Goal: Information Seeking & Learning: Learn about a topic

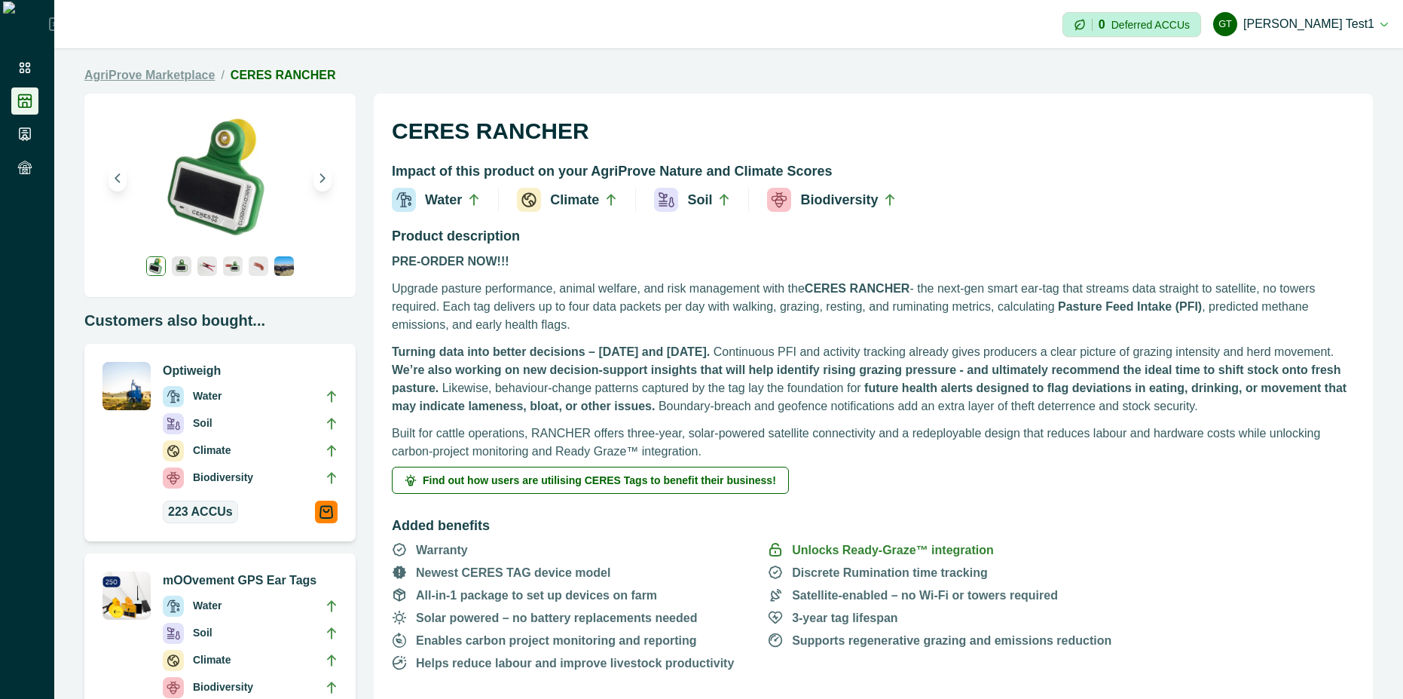
click at [171, 71] on link "AgriProve Marketplace" at bounding box center [149, 75] width 130 height 18
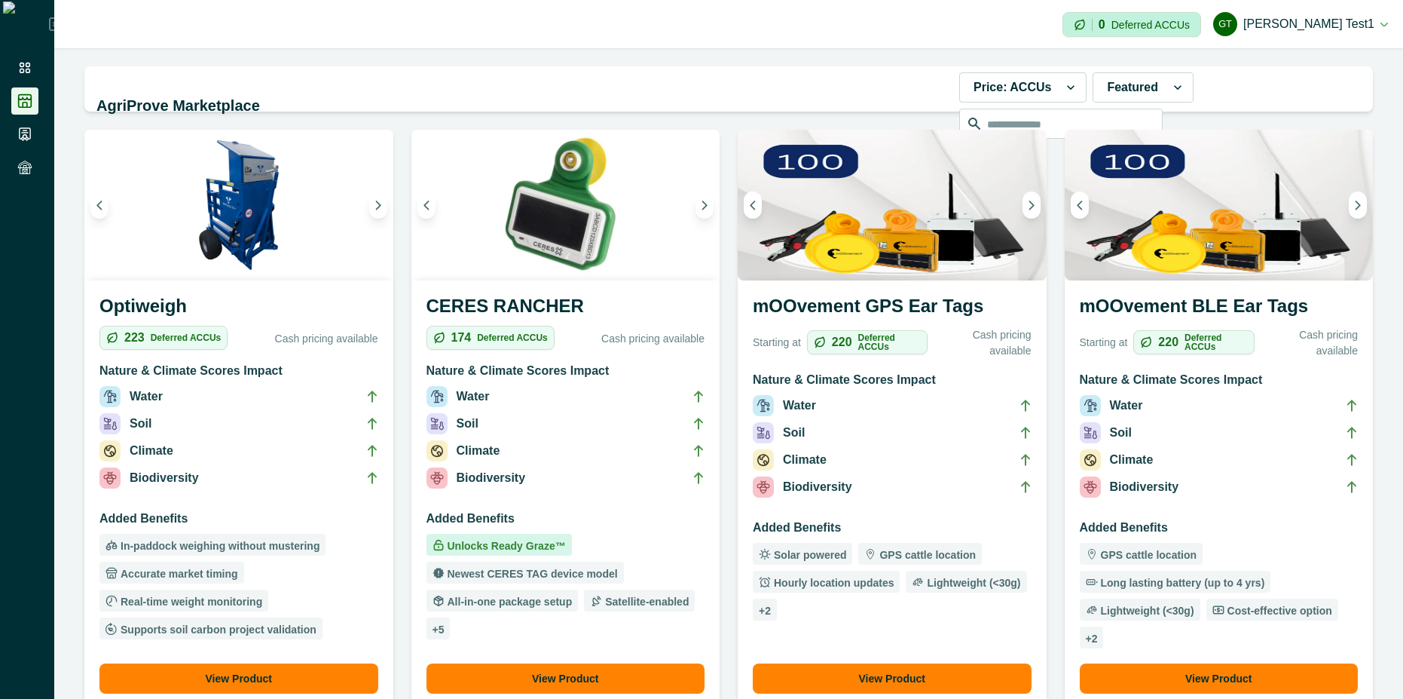
click at [848, 301] on h3 "mOOvement GPS Ear Tags" at bounding box center [892, 308] width 279 height 33
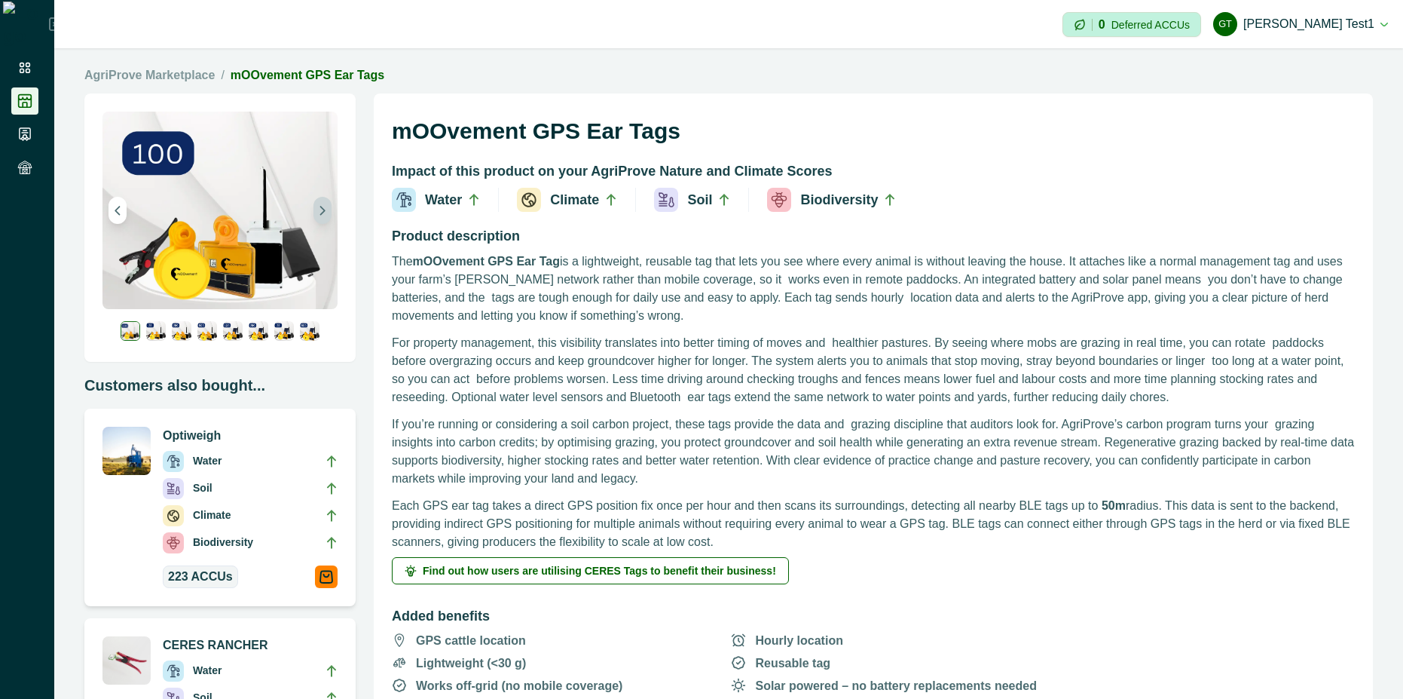
click at [322, 213] on icon "Next image" at bounding box center [322, 210] width 11 height 11
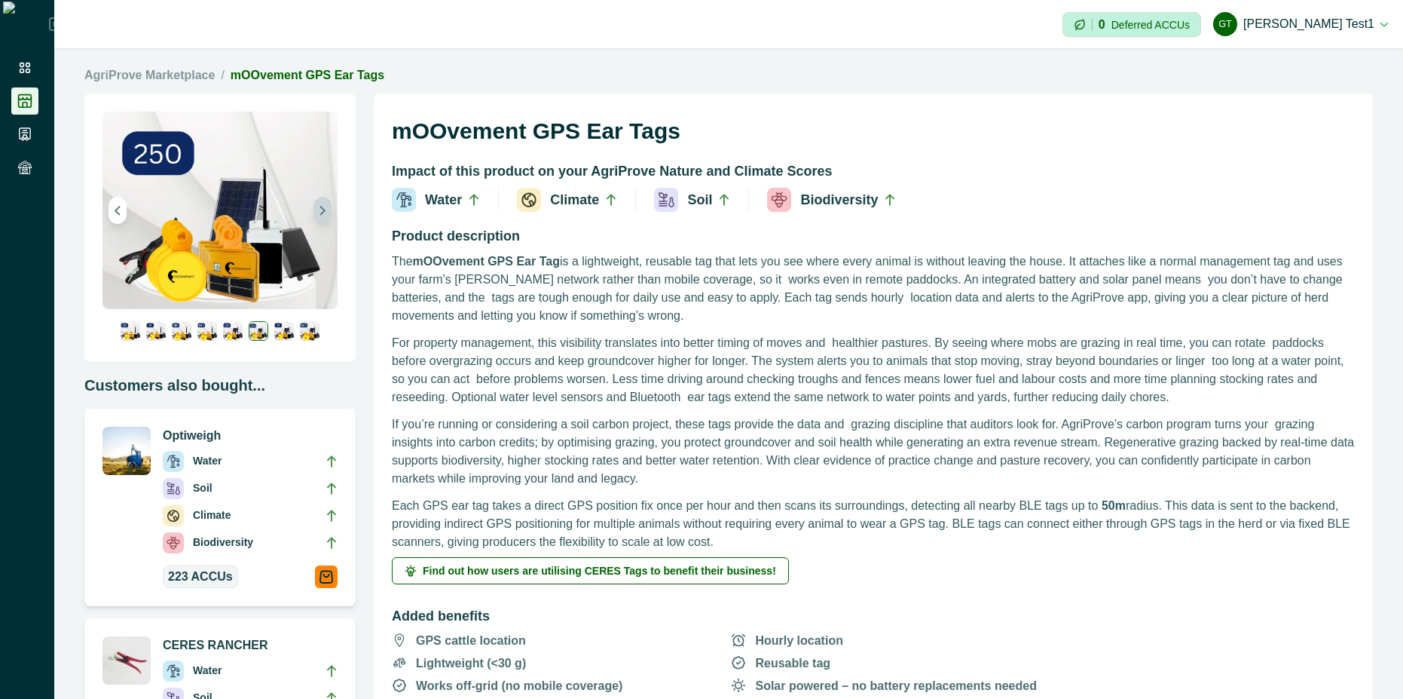
click at [322, 213] on icon "Next image" at bounding box center [322, 210] width 11 height 11
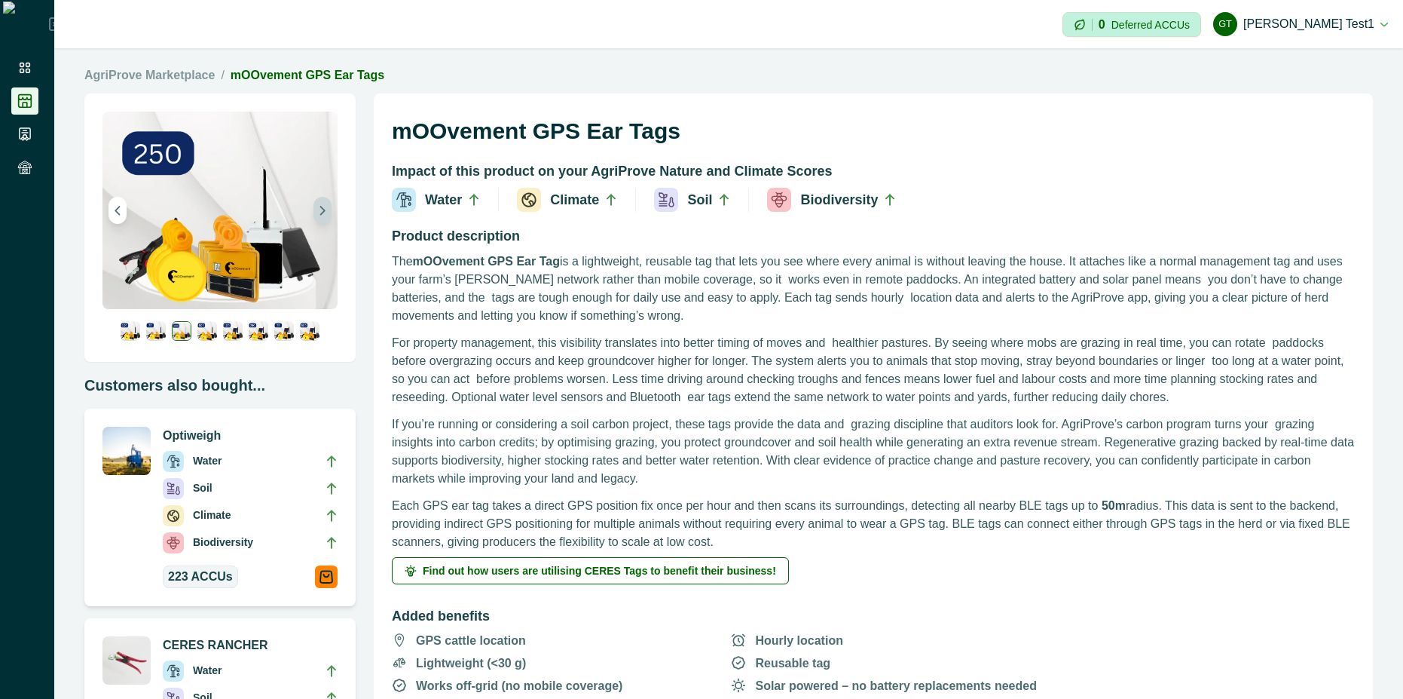
click at [322, 213] on icon "Next image" at bounding box center [322, 210] width 11 height 11
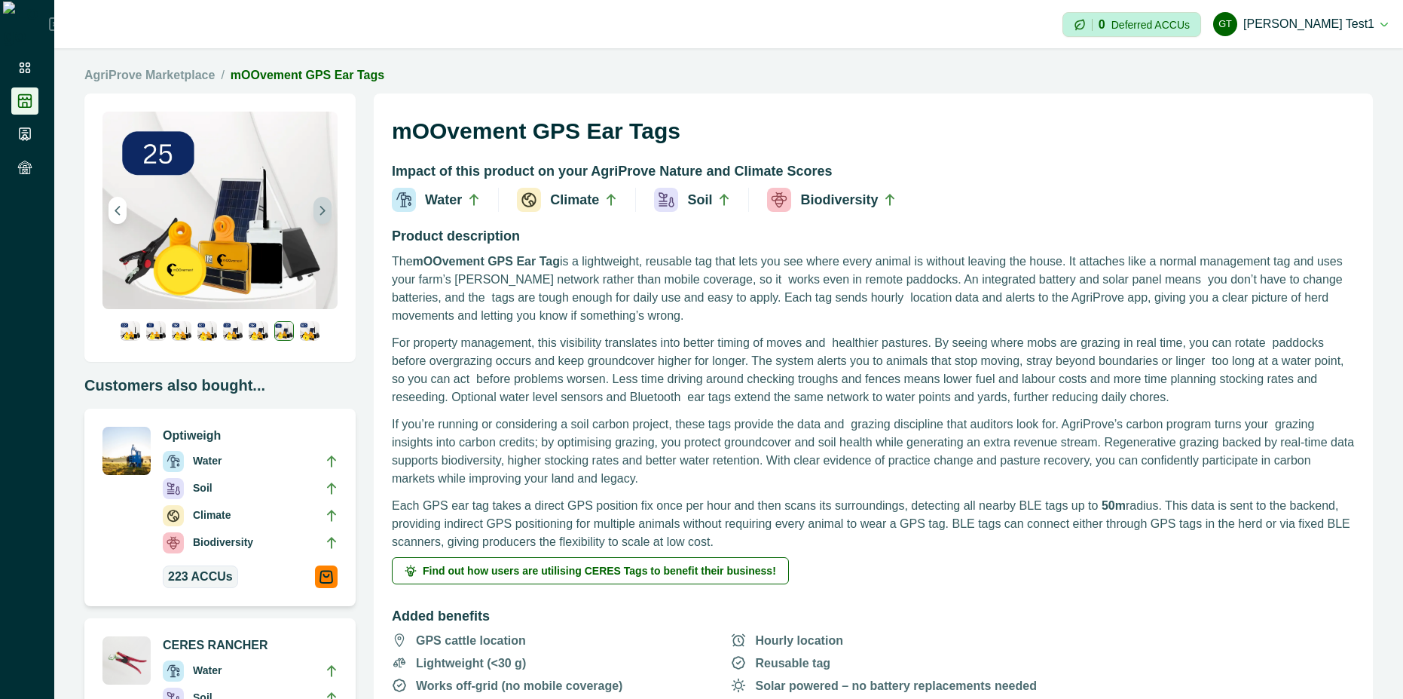
click at [322, 213] on icon "Next image" at bounding box center [322, 210] width 11 height 11
click at [112, 208] on icon "Previous image" at bounding box center [117, 210] width 11 height 11
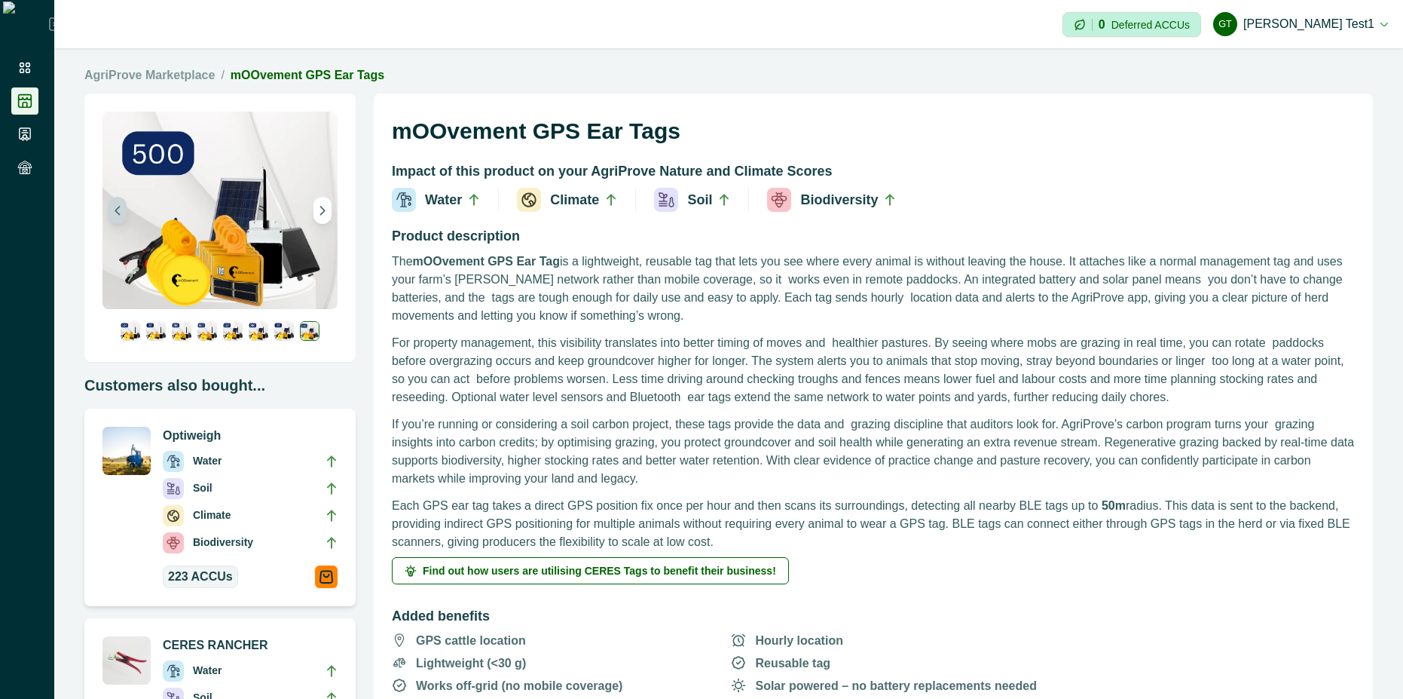
click at [112, 208] on icon "Previous image" at bounding box center [117, 210] width 11 height 11
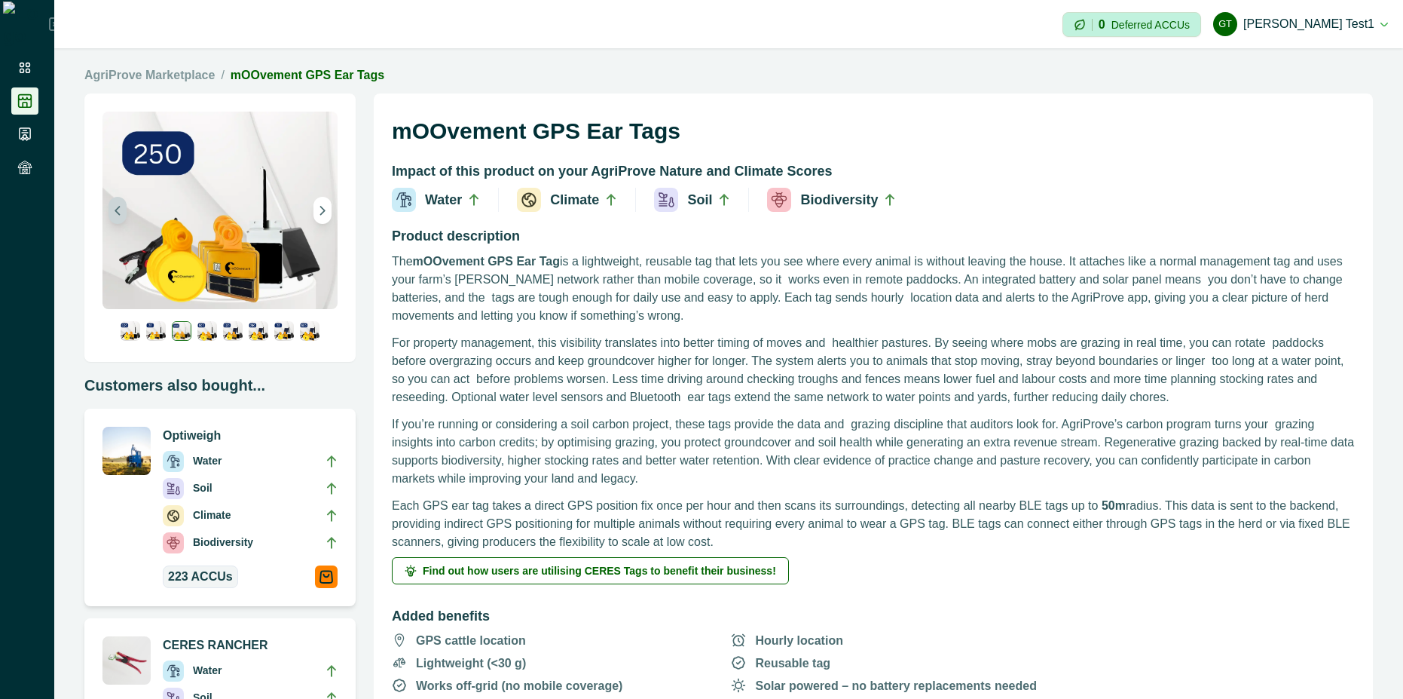
click at [112, 208] on icon "Previous image" at bounding box center [117, 210] width 11 height 11
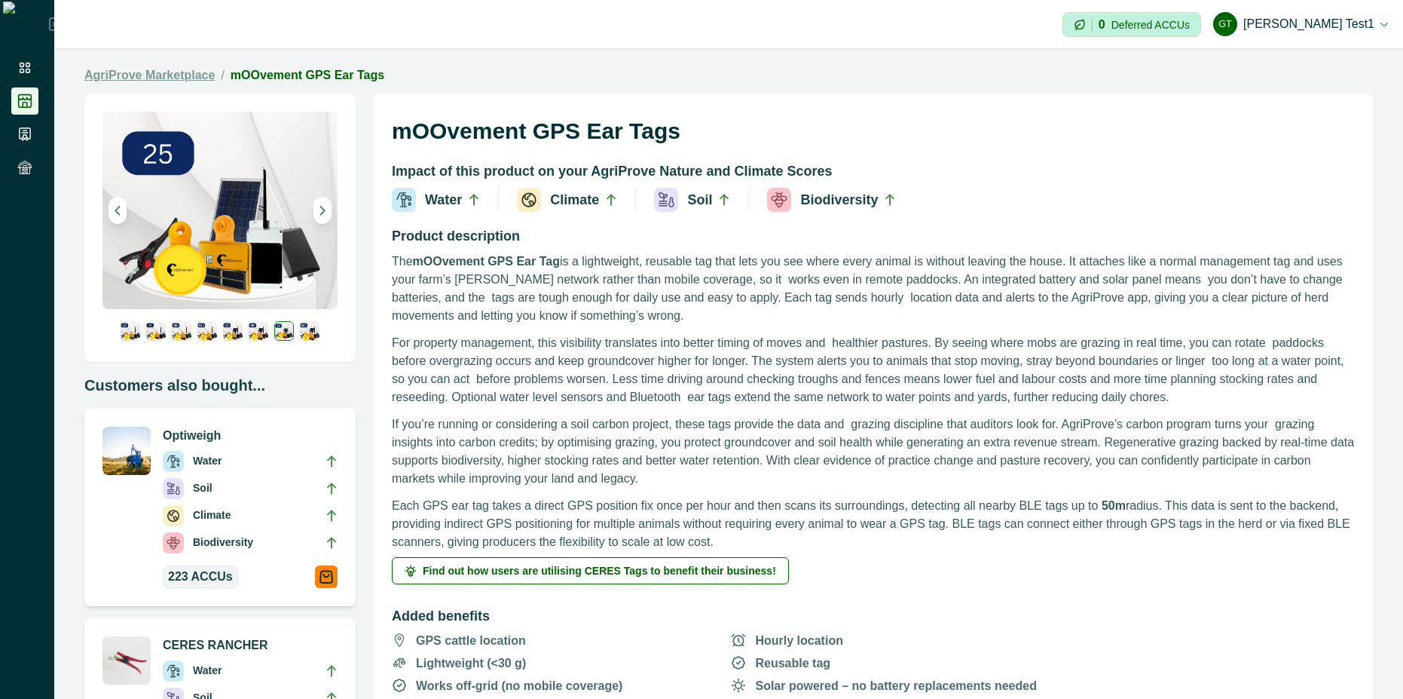
click at [188, 72] on link "AgriProve Marketplace" at bounding box center [149, 75] width 130 height 18
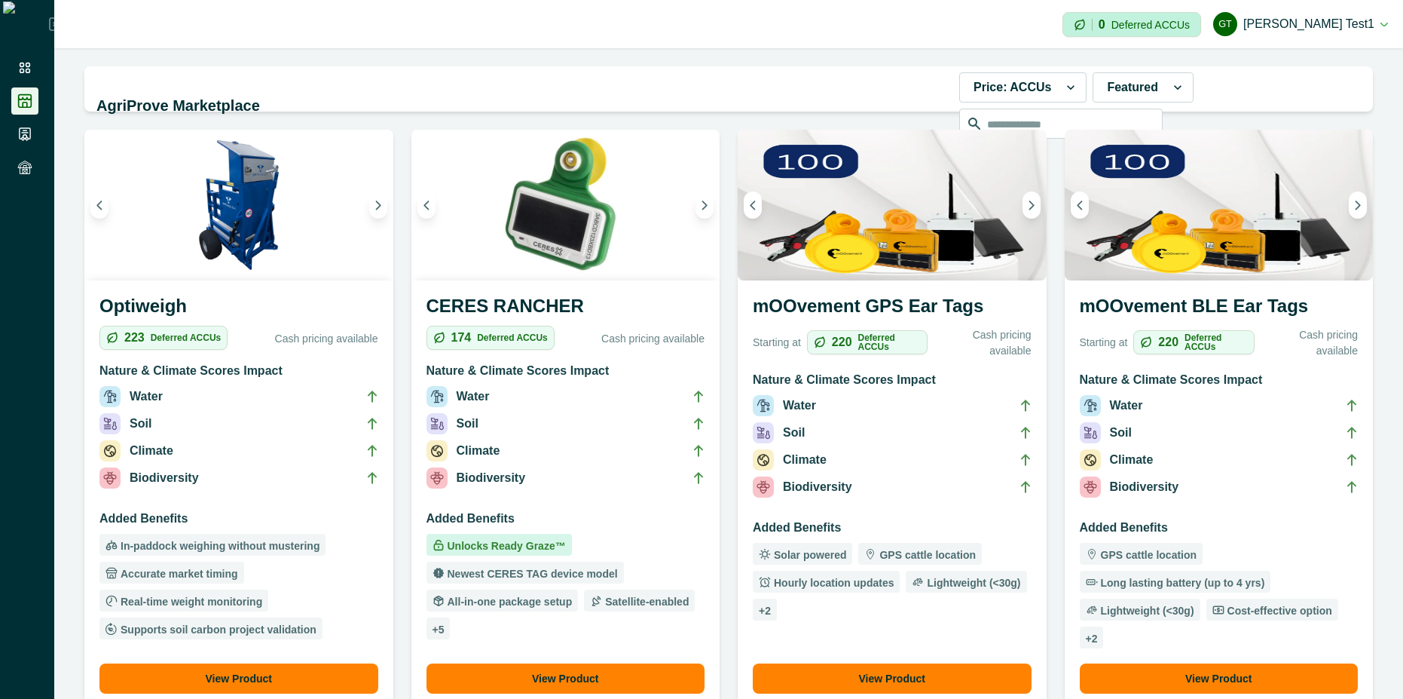
scroll to position [543, 0]
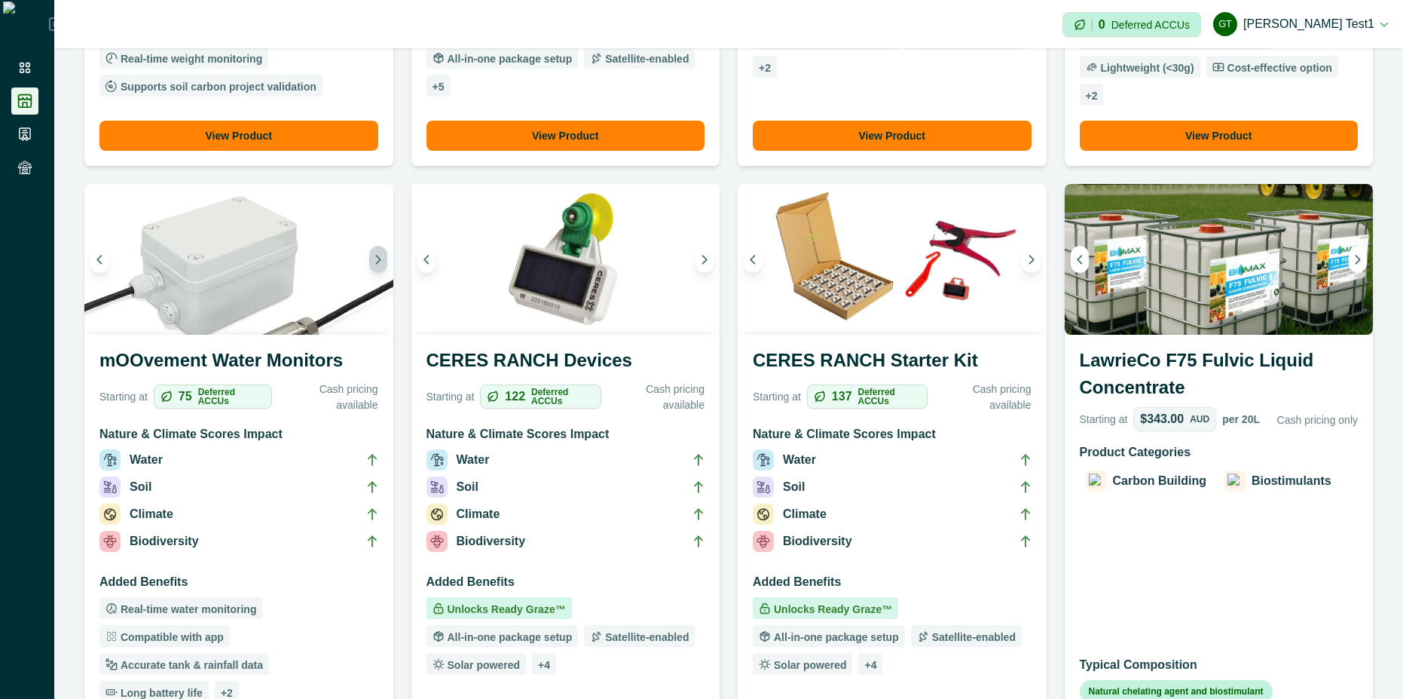
click at [373, 258] on icon "Next image" at bounding box center [378, 259] width 11 height 11
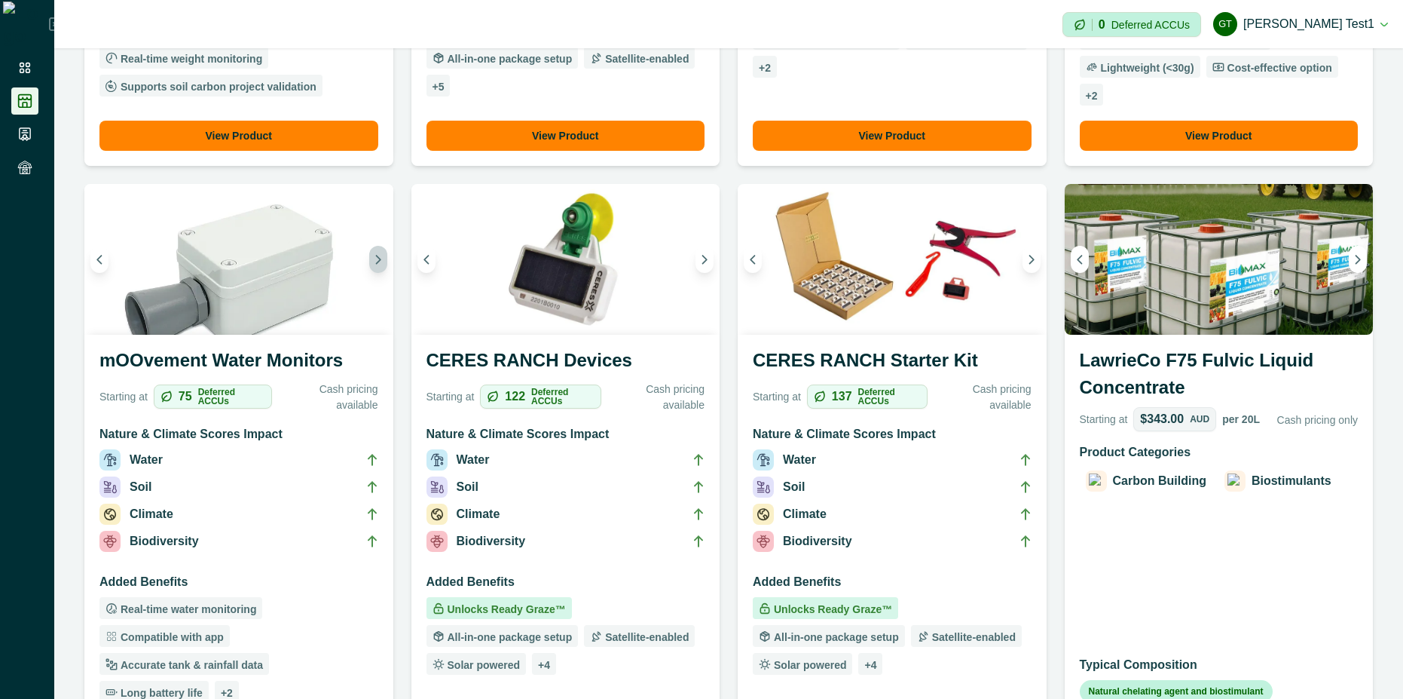
click at [373, 258] on icon "Next image" at bounding box center [378, 259] width 11 height 11
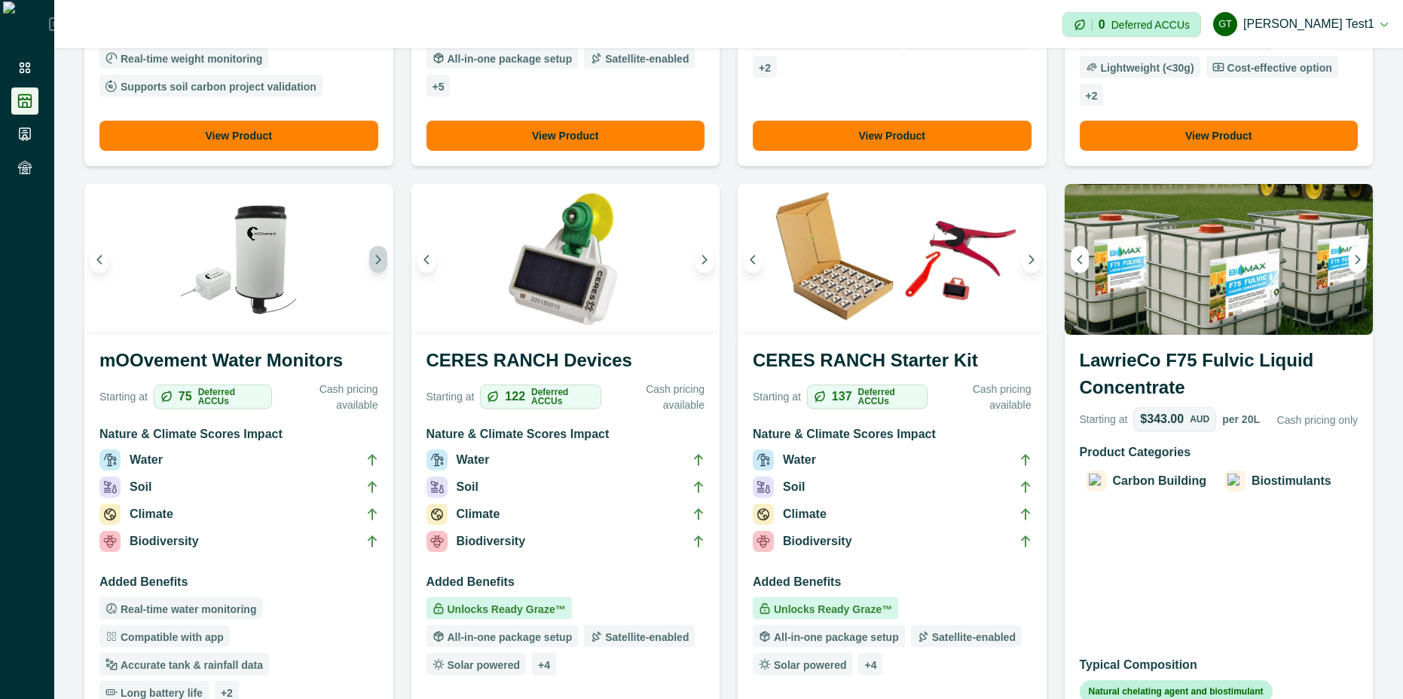
click at [373, 258] on icon "Next image" at bounding box center [378, 259] width 11 height 11
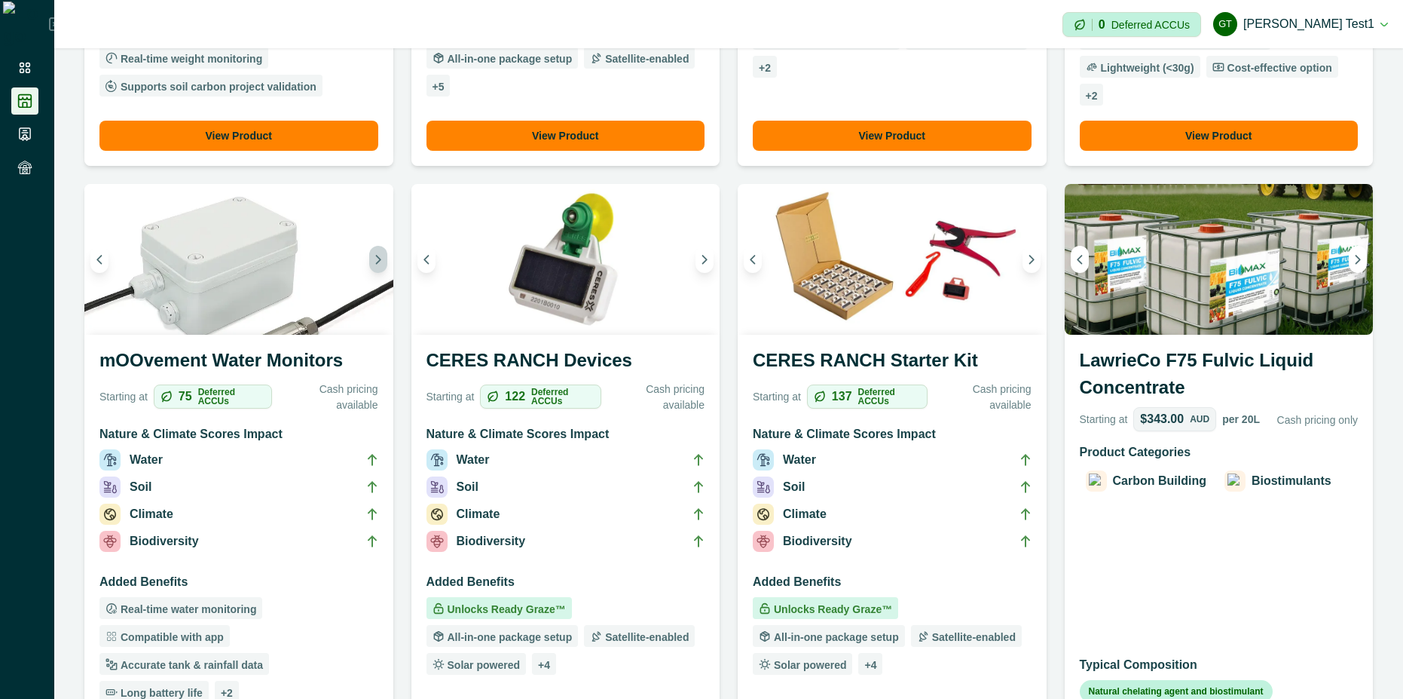
click at [373, 258] on icon "Next image" at bounding box center [378, 259] width 11 height 11
